Goal: Information Seeking & Learning: Learn about a topic

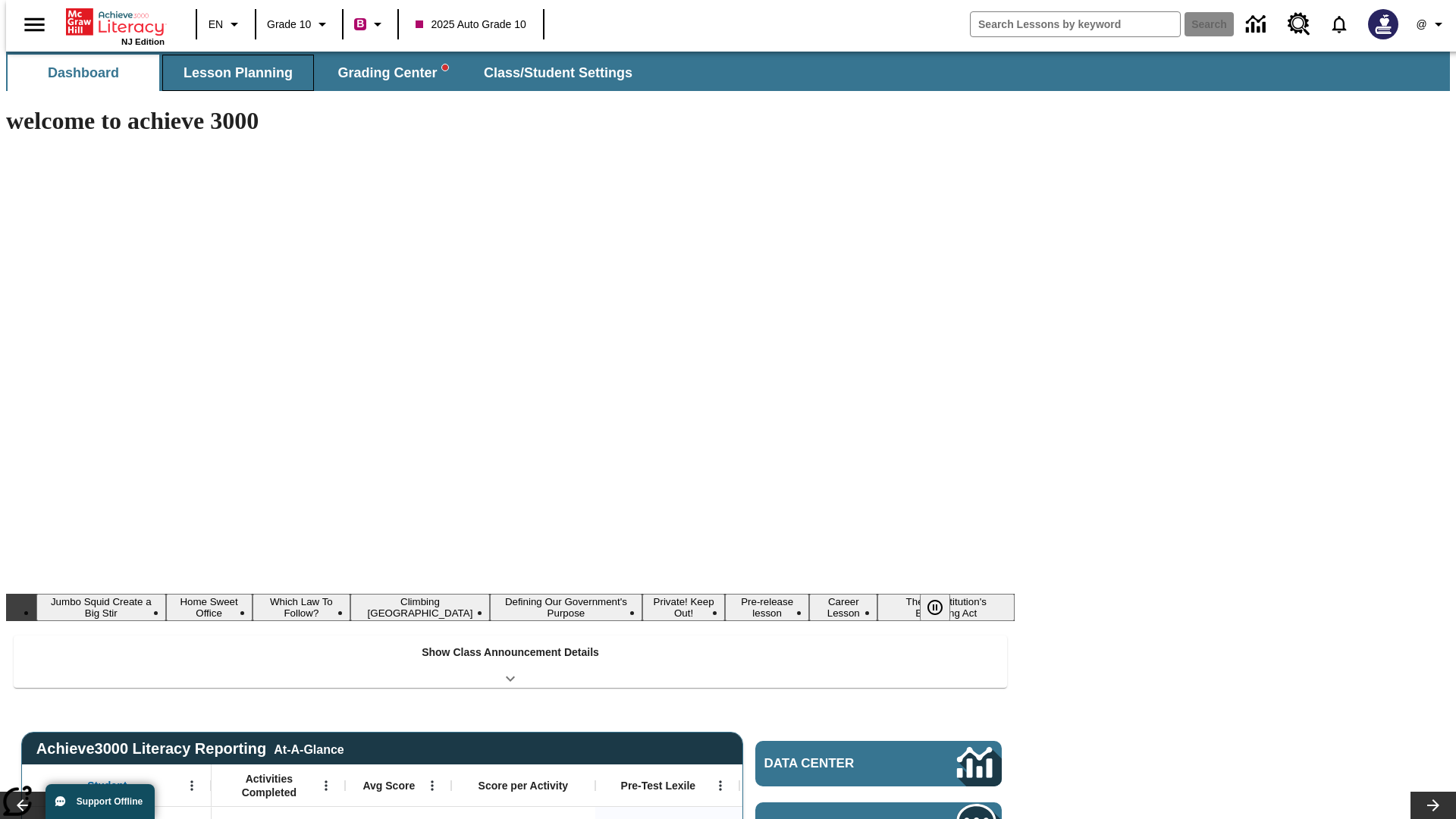
click at [232, 73] on span "Lesson Planning" at bounding box center [238, 73] width 109 height 17
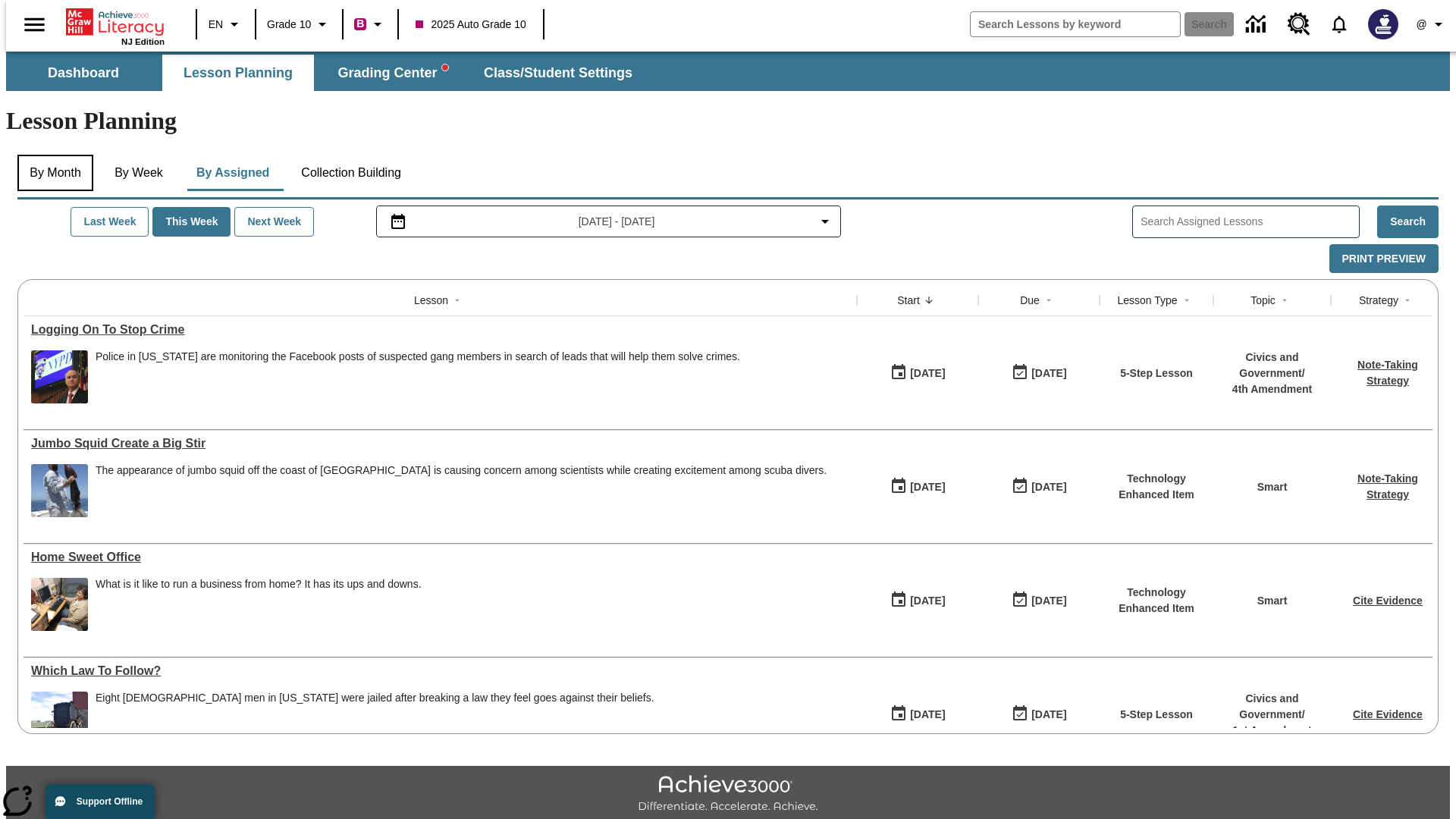
click at [50, 155] on button "By Month" at bounding box center [55, 173] width 76 height 36
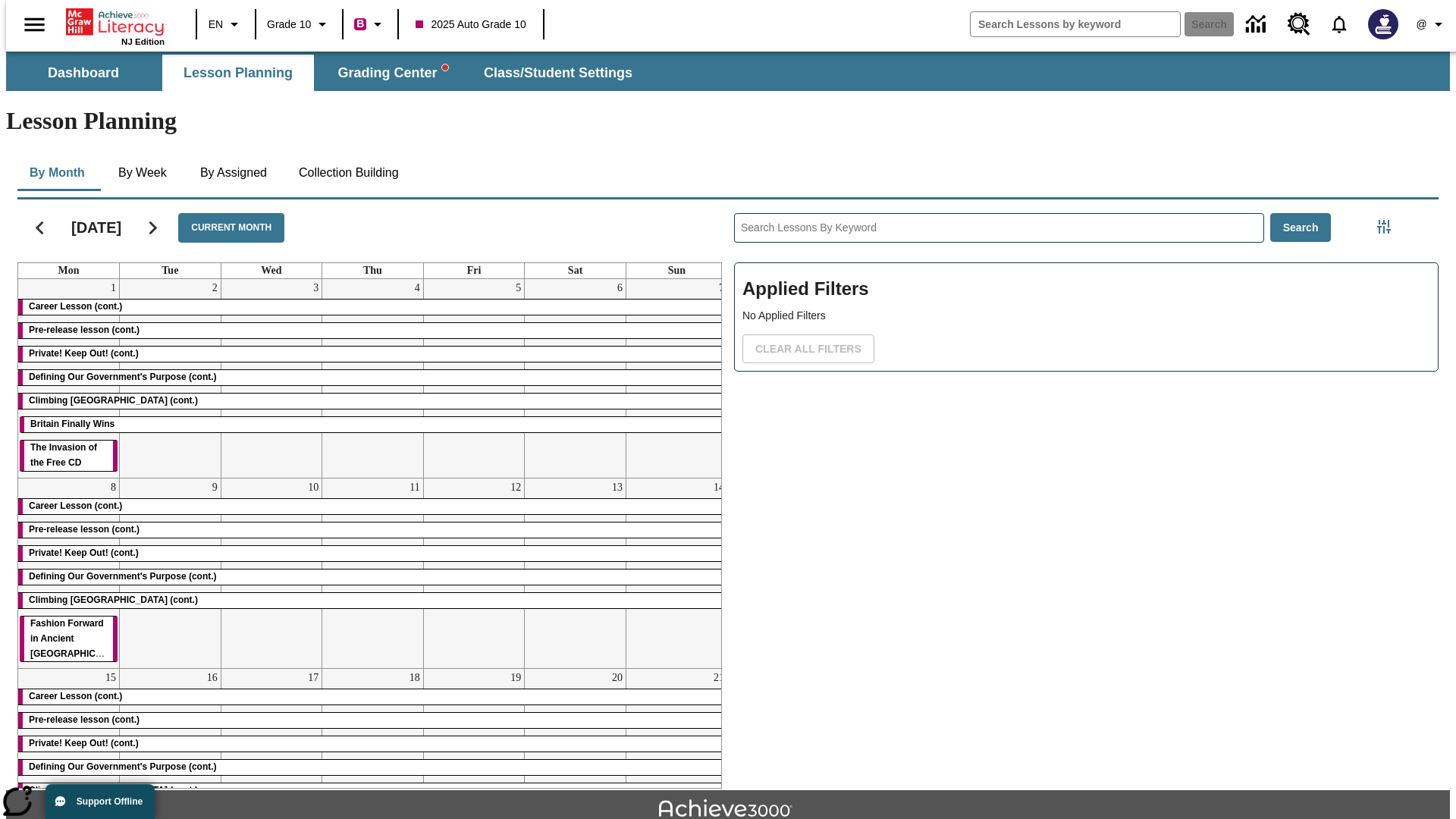
click at [366, 300] on div "Career Lesson (cont.)" at bounding box center [373, 307] width 709 height 15
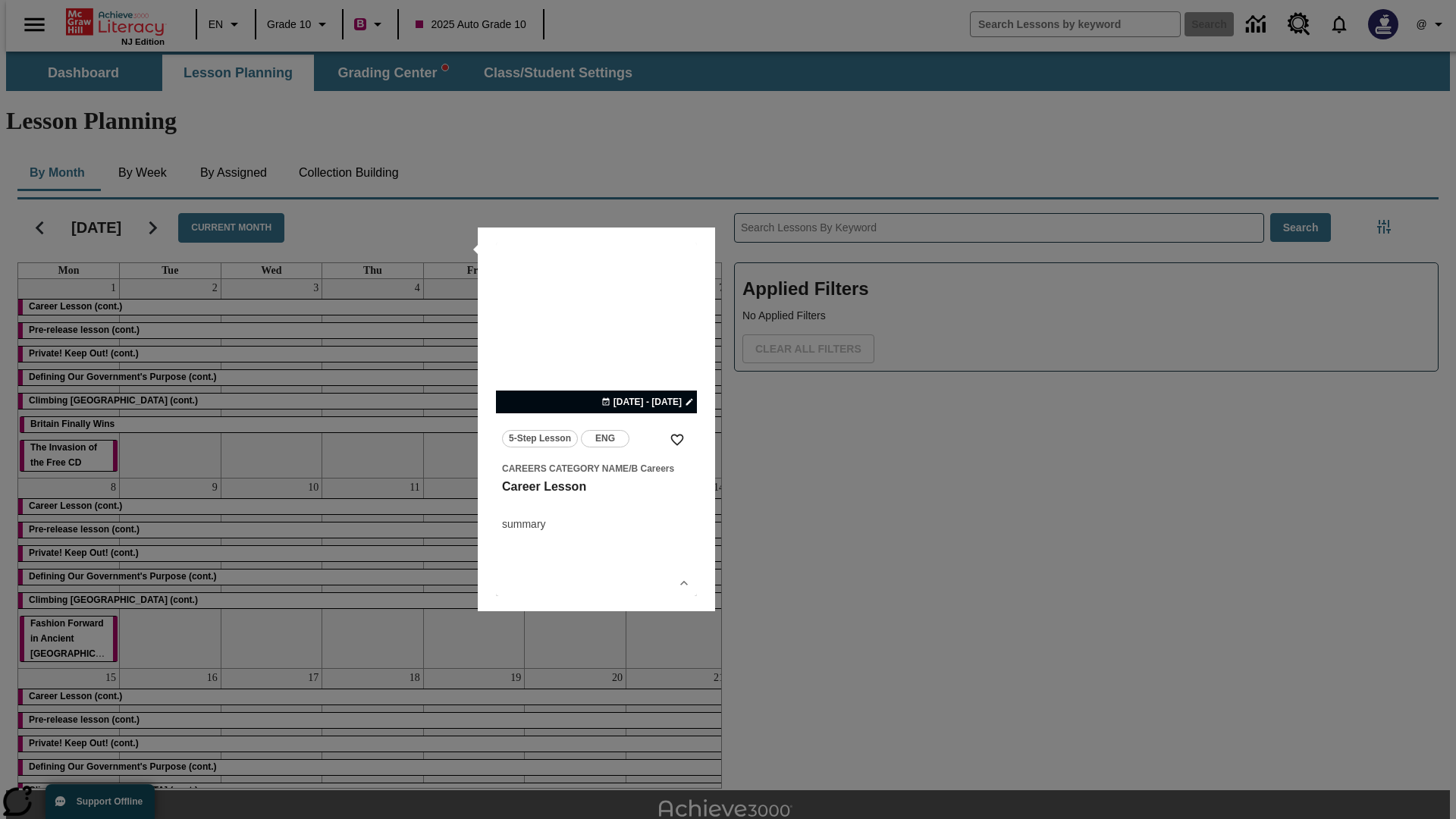
scroll to position [33, 0]
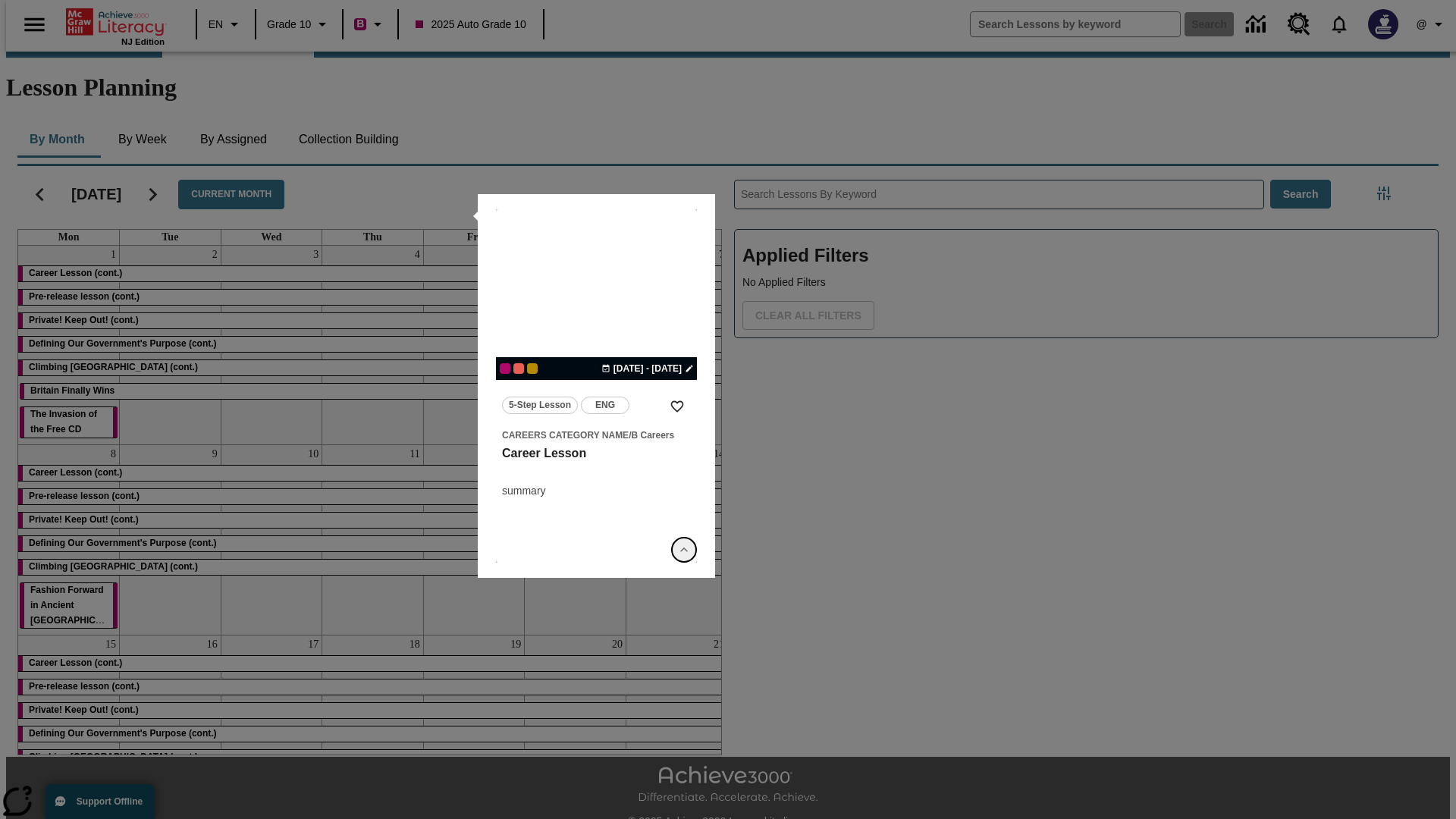
click at [684, 550] on icon "Show Details" at bounding box center [684, 550] width 15 height 15
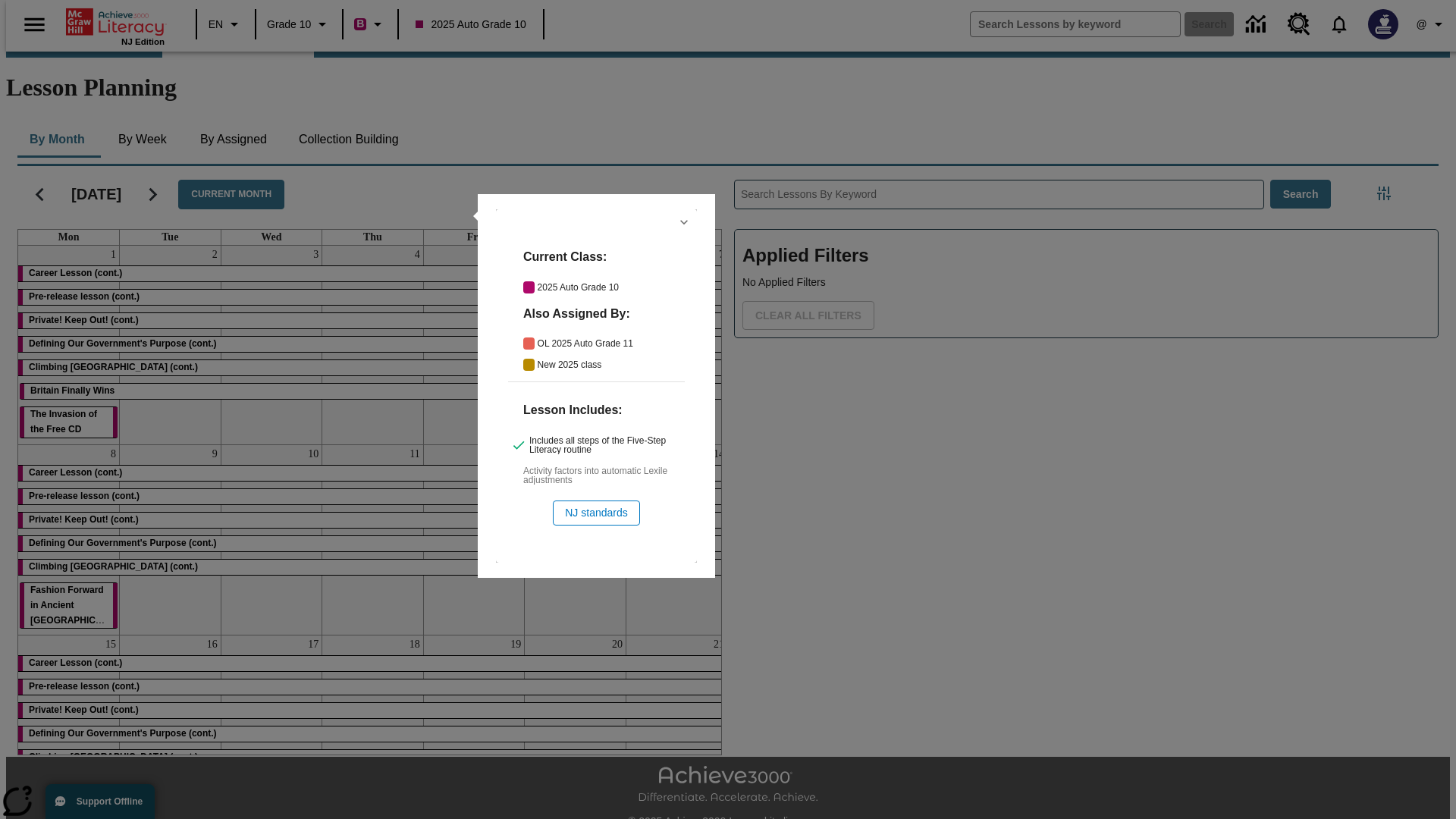
click at [684, 222] on icon "Hide Details" at bounding box center [684, 222] width 15 height 15
